Goal: Navigation & Orientation: Find specific page/section

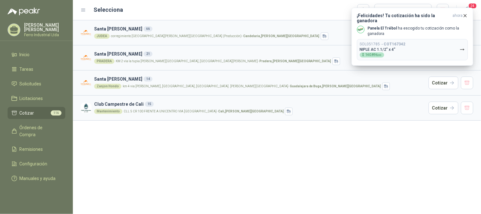
click at [362, 151] on div "[GEOGRAPHIC_DATA][PERSON_NAME] 66 JUDEA corregimiento [GEOGRAPHIC_DATA][PERSON_…" at bounding box center [277, 116] width 408 height 193
click at [387, 177] on div "[GEOGRAPHIC_DATA][PERSON_NAME] 66 JUDEA corregimiento [GEOGRAPHIC_DATA][PERSON_…" at bounding box center [277, 116] width 408 height 193
click at [246, 136] on div "[GEOGRAPHIC_DATA][PERSON_NAME] 66 JUDEA corregimiento [GEOGRAPHIC_DATA][PERSON_…" at bounding box center [277, 116] width 408 height 193
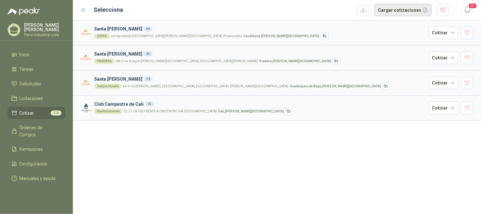
click at [393, 12] on button "Cargar cotizaciones" at bounding box center [402, 10] width 57 height 13
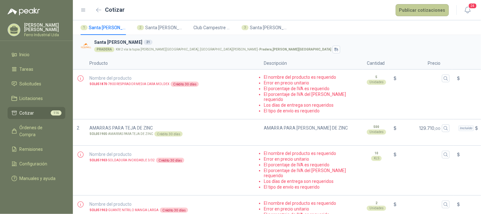
click at [411, 10] on button "Publicar cotizaciones" at bounding box center [422, 10] width 53 height 12
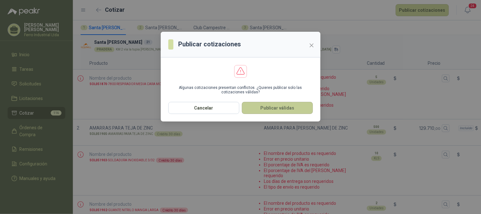
click at [276, 105] on button "Publicar válidas" at bounding box center [277, 108] width 71 height 12
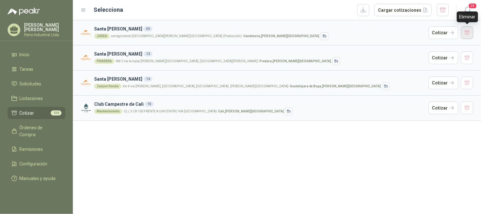
click at [469, 35] on button "button" at bounding box center [467, 32] width 13 height 13
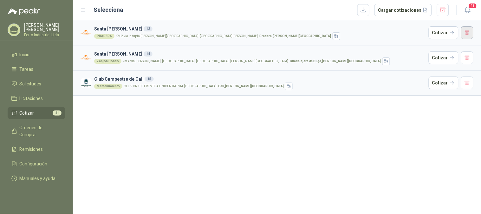
click at [467, 37] on button "button" at bounding box center [467, 32] width 13 height 13
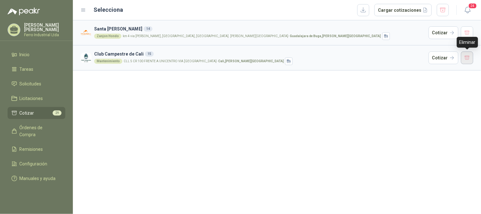
click at [466, 58] on button "button" at bounding box center [467, 57] width 13 height 13
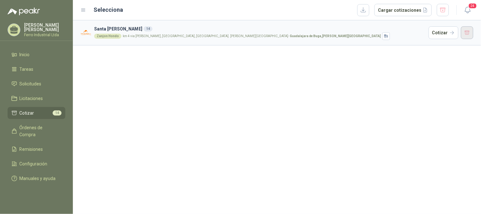
click at [467, 35] on button "button" at bounding box center [467, 32] width 13 height 13
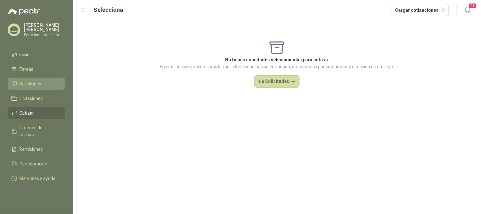
click at [32, 81] on span "Solicitudes" at bounding box center [31, 83] width 22 height 7
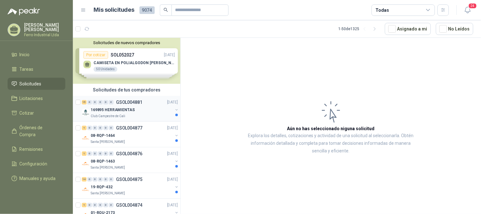
click at [136, 106] on div "169895 HERRAMIENTAS" at bounding box center [132, 110] width 82 height 8
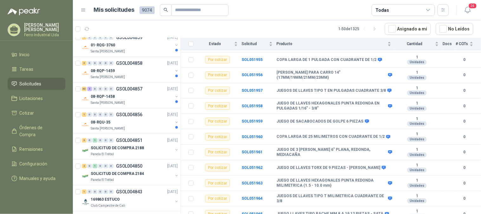
scroll to position [563, 0]
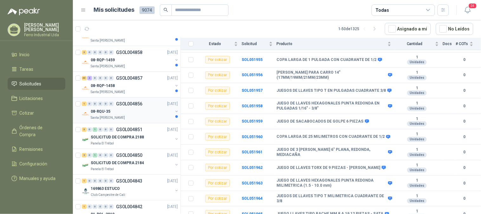
click at [120, 110] on div "08-RQU-35" at bounding box center [132, 111] width 82 height 8
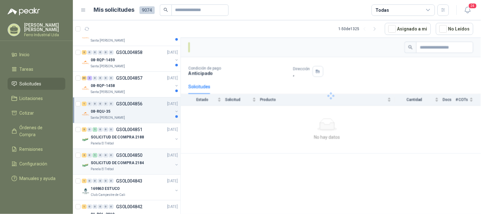
scroll to position [528, 0]
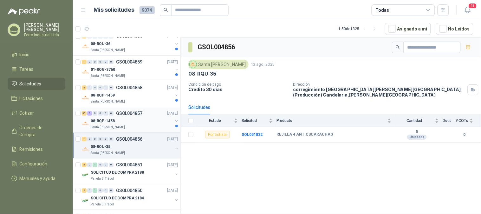
click at [122, 118] on div "08-RQP-1458" at bounding box center [132, 121] width 82 height 8
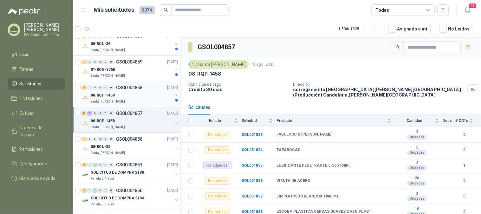
click at [124, 96] on div "08-RQP-1459" at bounding box center [132, 95] width 82 height 8
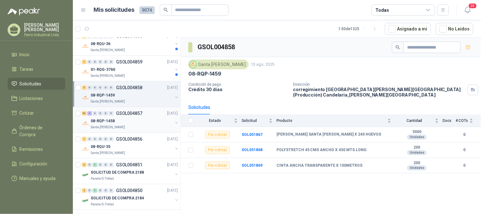
scroll to position [493, 0]
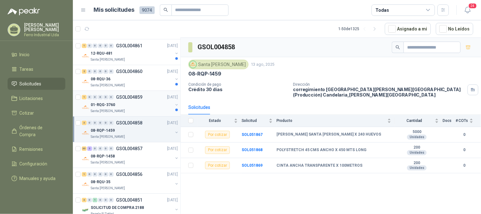
click at [128, 97] on p "GSOL004859" at bounding box center [129, 97] width 26 height 4
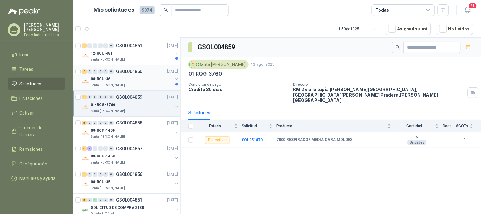
click at [130, 80] on div "08-RQU-36" at bounding box center [132, 79] width 82 height 8
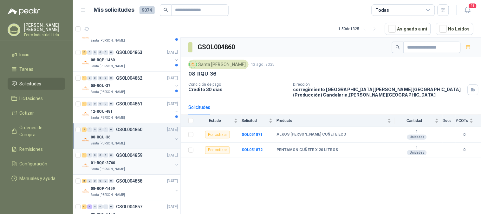
scroll to position [423, 0]
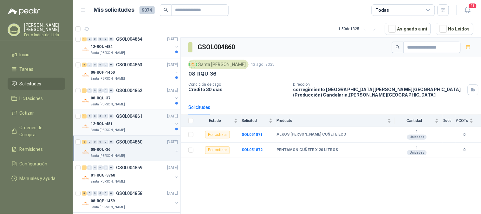
click at [121, 116] on p "GSOL004861" at bounding box center [129, 116] width 26 height 4
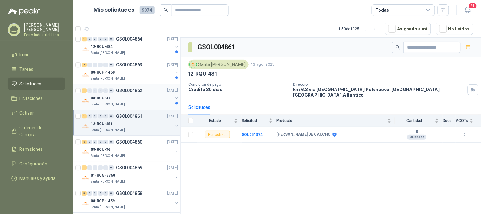
click at [123, 101] on div "08-RQU-37" at bounding box center [132, 98] width 82 height 8
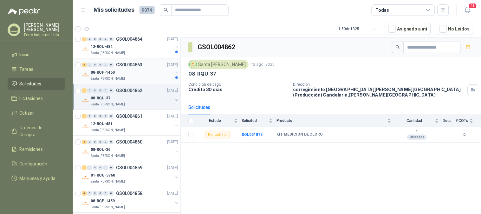
click at [123, 75] on div "08-RQP-1460" at bounding box center [132, 72] width 82 height 8
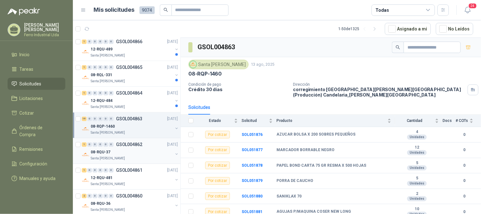
scroll to position [352, 0]
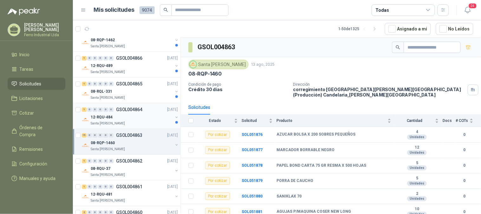
click at [125, 112] on p "GSOL004864" at bounding box center [129, 109] width 26 height 4
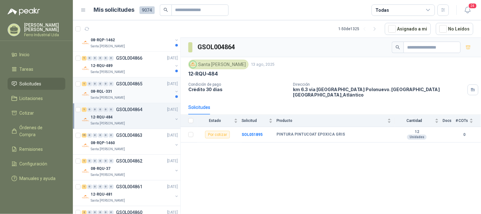
click at [127, 93] on div "08-RQL-331" at bounding box center [132, 91] width 82 height 8
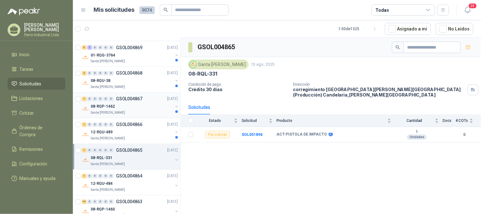
scroll to position [281, 0]
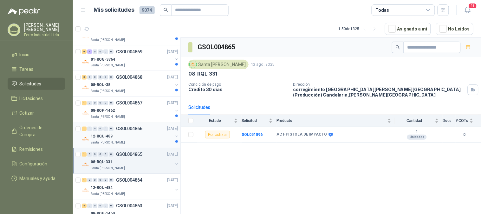
click at [122, 133] on div "12-RQU-489" at bounding box center [132, 137] width 82 height 8
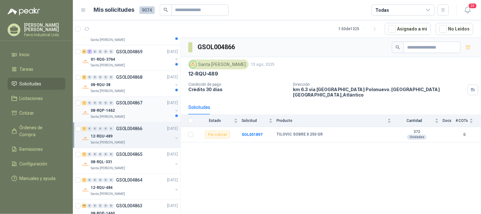
click at [128, 110] on div "08-RQP-1462" at bounding box center [132, 111] width 82 height 8
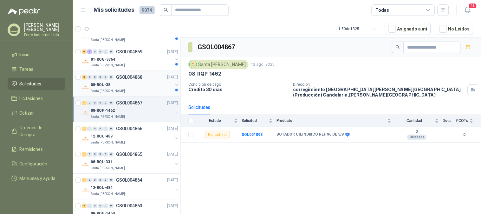
click at [133, 90] on div "Santa [PERSON_NAME]" at bounding box center [132, 91] width 82 height 5
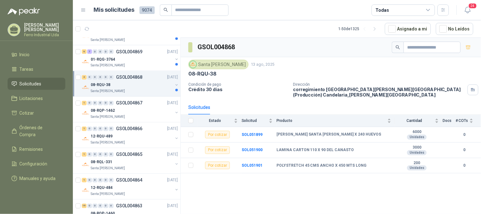
scroll to position [246, 0]
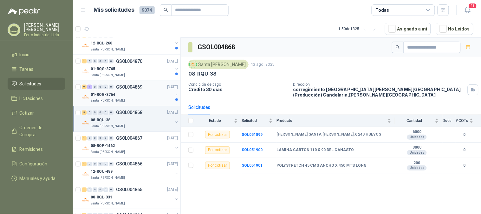
click at [133, 97] on div "01-RQG-3764" at bounding box center [132, 95] width 82 height 8
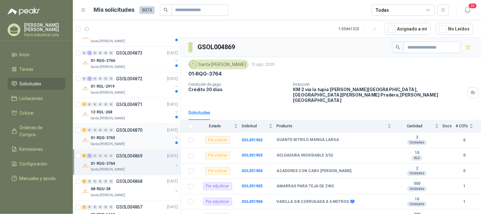
scroll to position [176, 0]
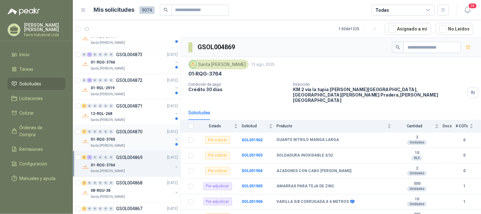
click at [126, 139] on div "01-RQG-3765" at bounding box center [132, 139] width 82 height 8
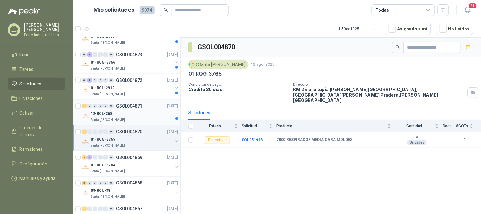
click at [126, 115] on div "12-RQL-268" at bounding box center [132, 114] width 82 height 8
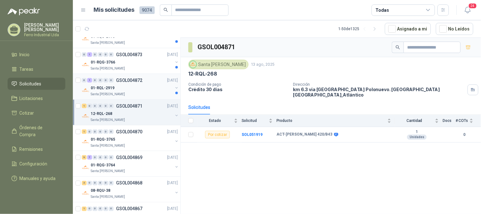
click at [134, 86] on div "01-RQL-2919" at bounding box center [132, 88] width 82 height 8
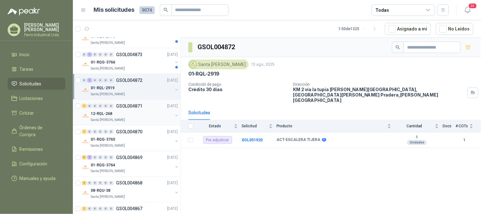
scroll to position [141, 0]
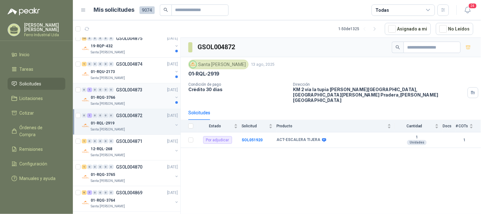
click at [135, 97] on div "01-RQG-3766" at bounding box center [132, 98] width 82 height 8
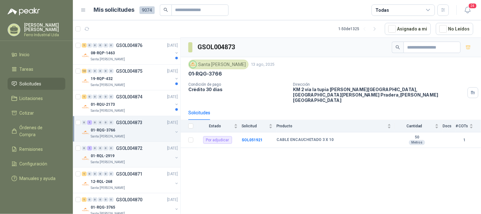
scroll to position [106, 0]
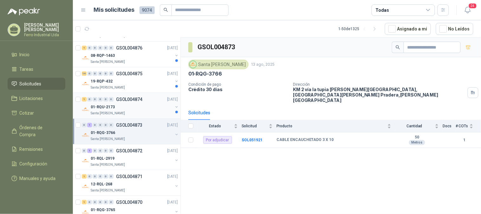
click at [132, 111] on div "Santa [PERSON_NAME]" at bounding box center [132, 113] width 82 height 5
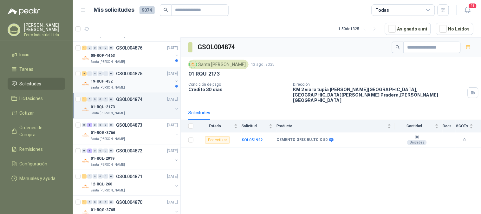
click at [135, 84] on div "19-RQP-432" at bounding box center [132, 81] width 82 height 8
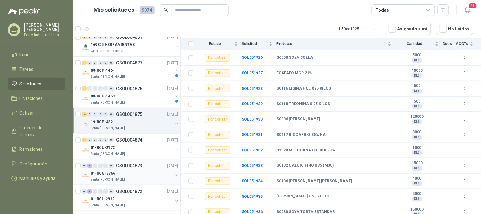
scroll to position [35, 0]
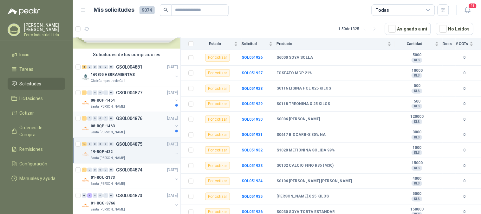
click at [132, 131] on div "Santa [PERSON_NAME]" at bounding box center [132, 132] width 82 height 5
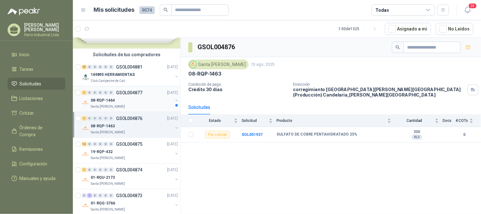
click at [144, 99] on div "08-RQP-1464" at bounding box center [132, 100] width 82 height 8
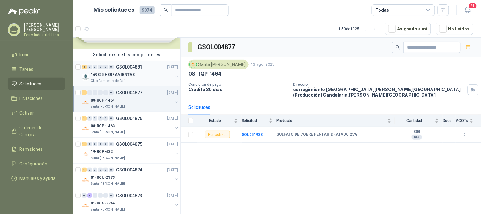
click at [139, 68] on p "GSOL004881" at bounding box center [129, 67] width 26 height 4
